Goal: Obtain resource: Obtain resource

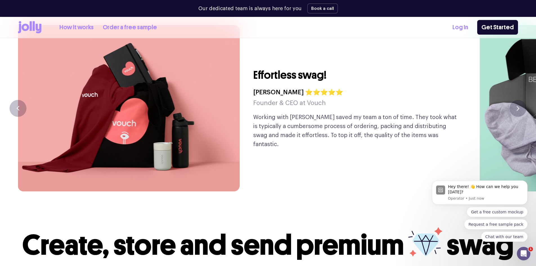
scroll to position [1379, 0]
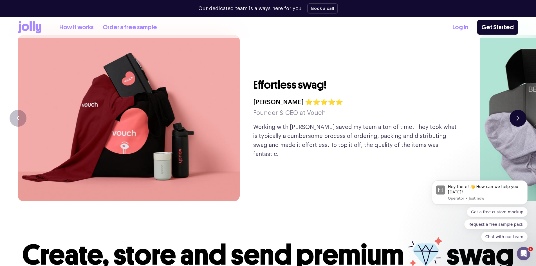
click at [516, 110] on button "button" at bounding box center [518, 118] width 17 height 17
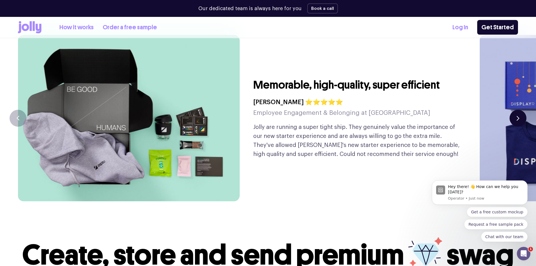
click at [516, 110] on button "button" at bounding box center [518, 118] width 17 height 17
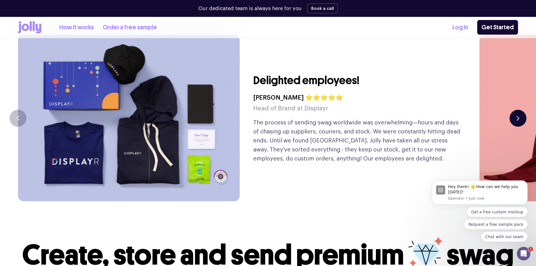
click at [516, 110] on button "button" at bounding box center [518, 118] width 17 height 17
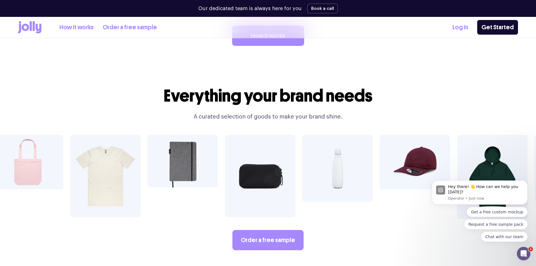
scroll to position [969, 0]
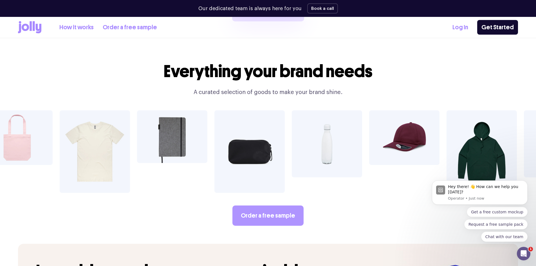
click at [274, 205] on link "Order a free sample" at bounding box center [267, 215] width 71 height 20
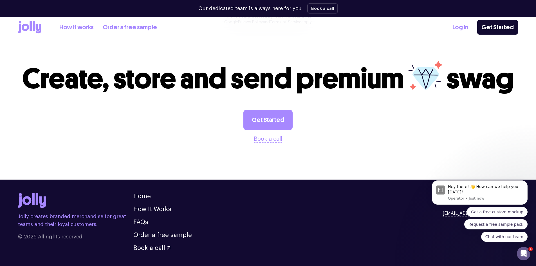
scroll to position [556, 0]
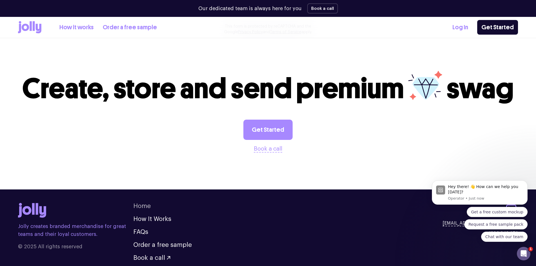
click at [142, 207] on link "Home" at bounding box center [141, 206] width 17 height 6
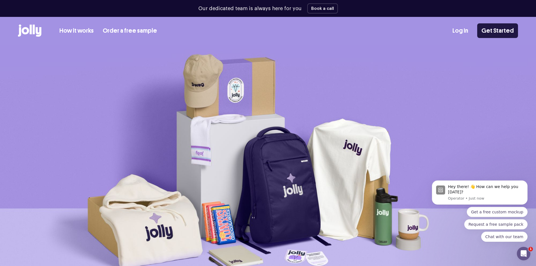
click at [506, 32] on link "Get Started" at bounding box center [497, 30] width 41 height 15
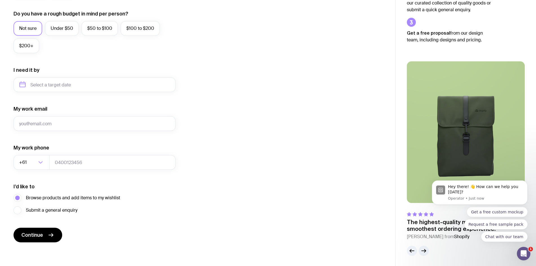
scroll to position [212, 0]
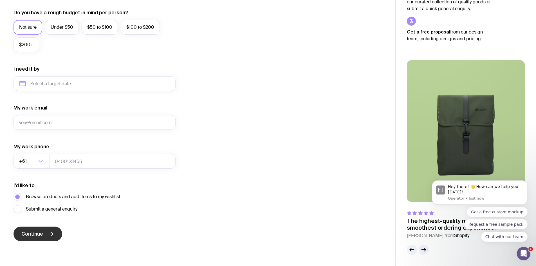
click at [35, 233] on span "Continue" at bounding box center [32, 233] width 22 height 7
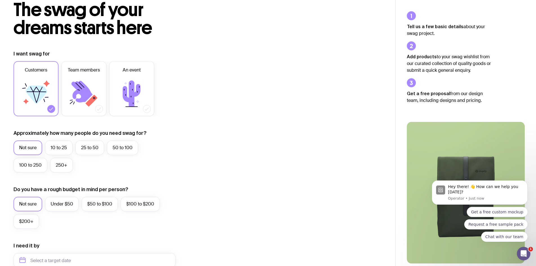
scroll to position [0, 0]
